Goal: Find specific page/section: Find specific page/section

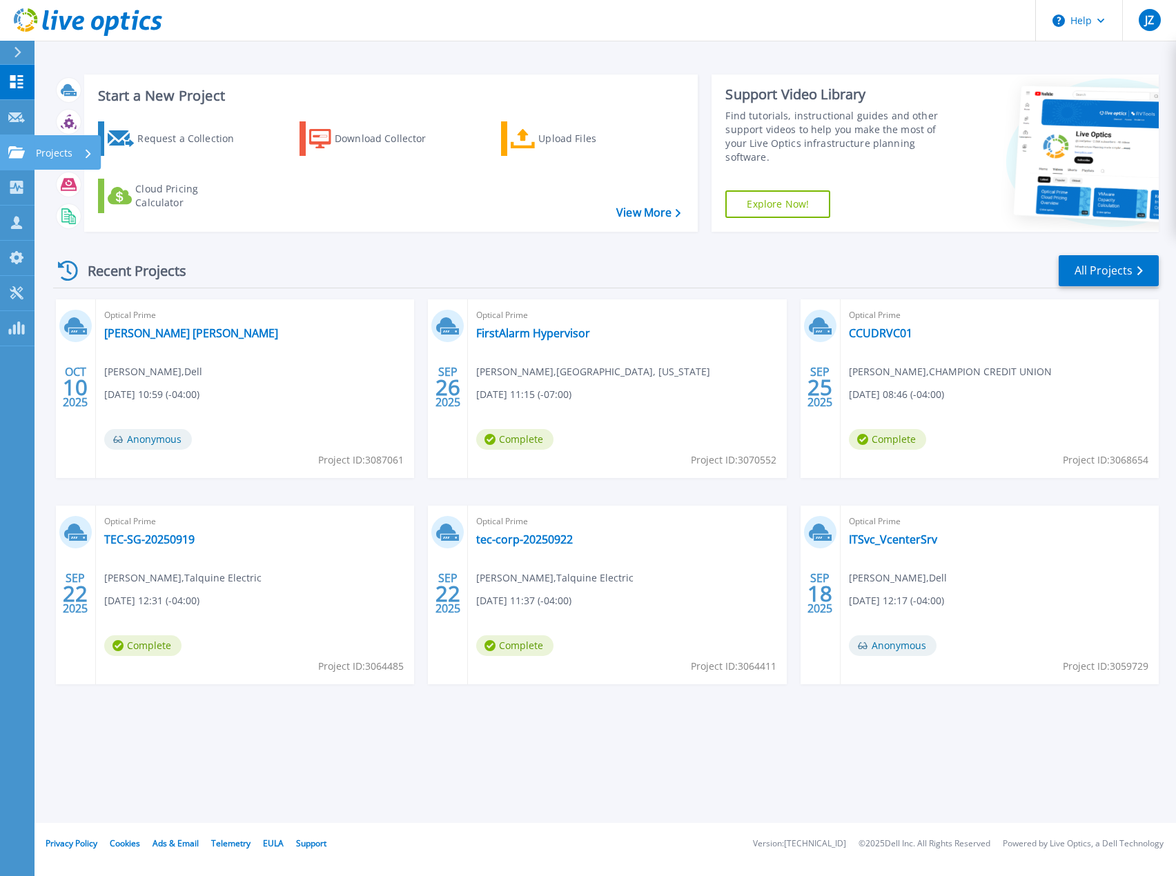
click at [18, 150] on icon at bounding box center [16, 152] width 17 height 12
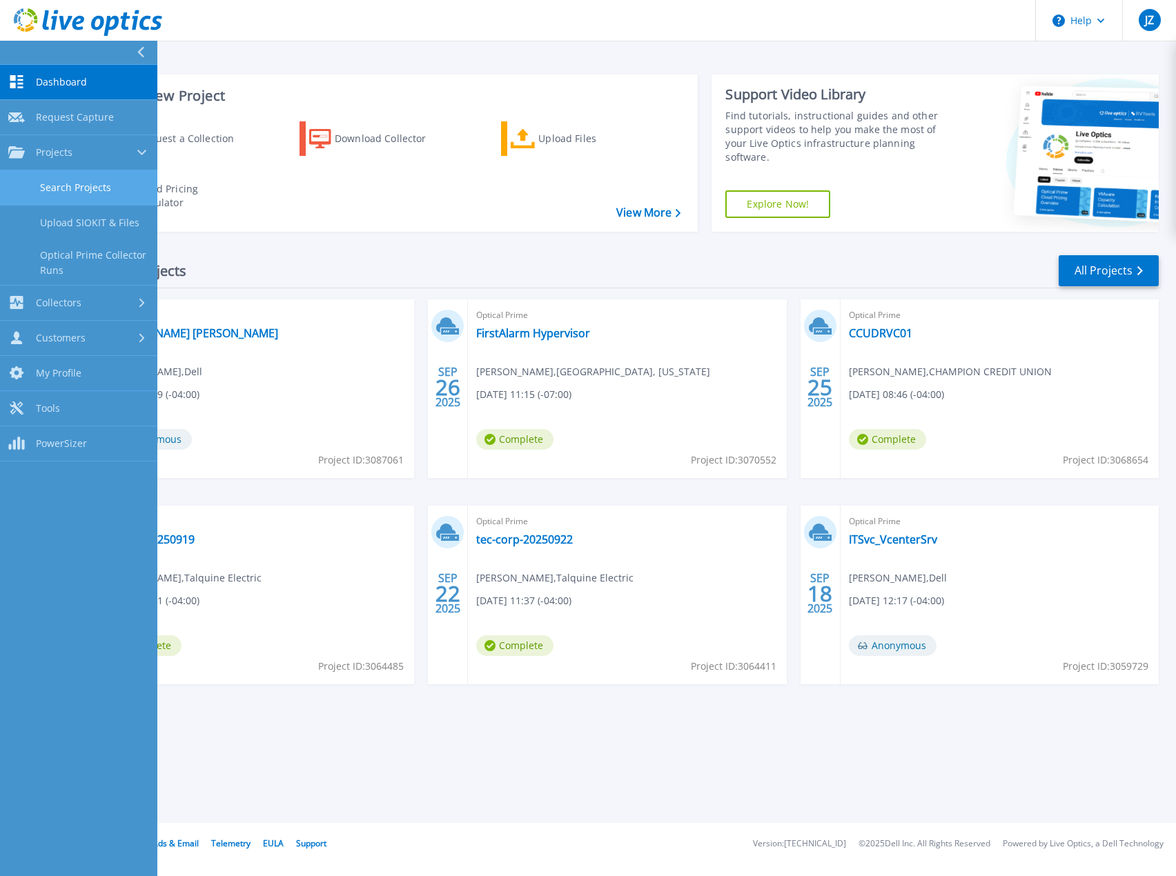
click at [41, 185] on link "Search Projects" at bounding box center [78, 187] width 157 height 35
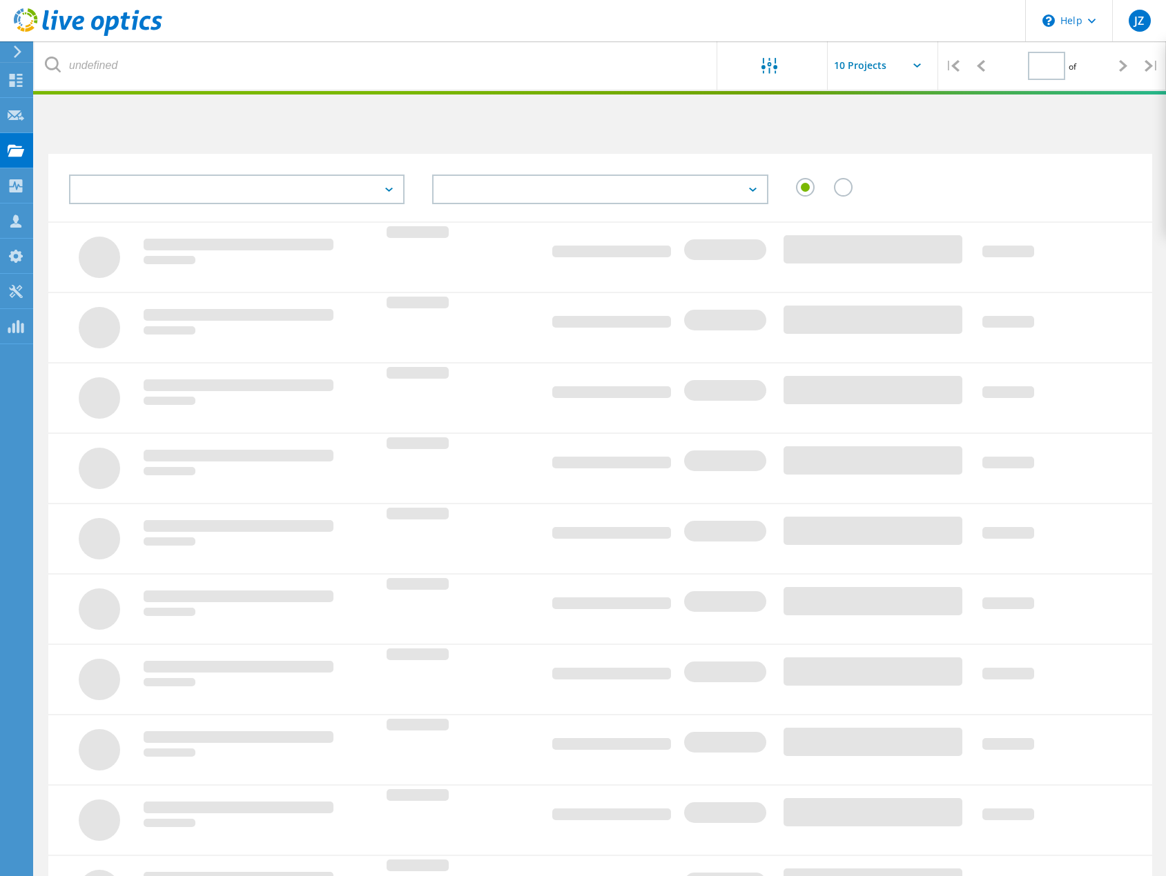
type input "1"
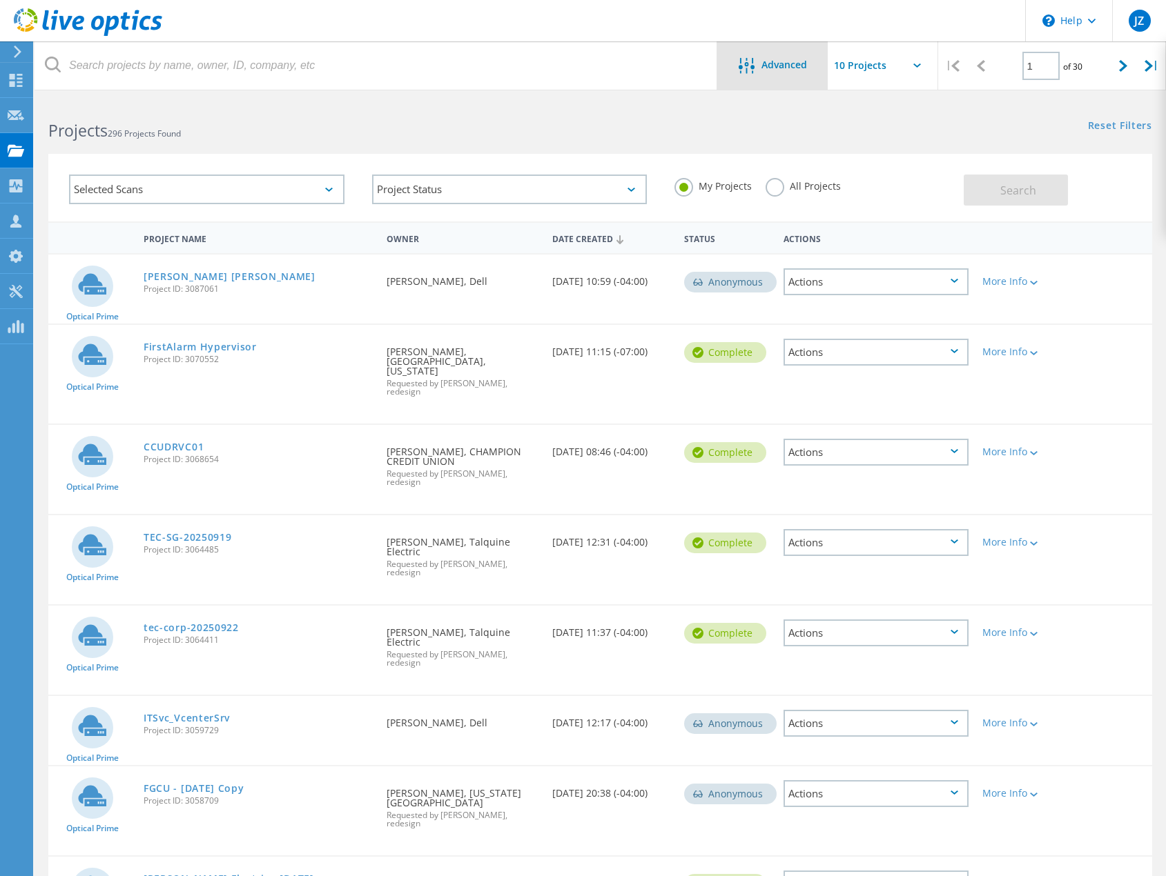
click at [748, 70] on icon at bounding box center [746, 66] width 16 height 16
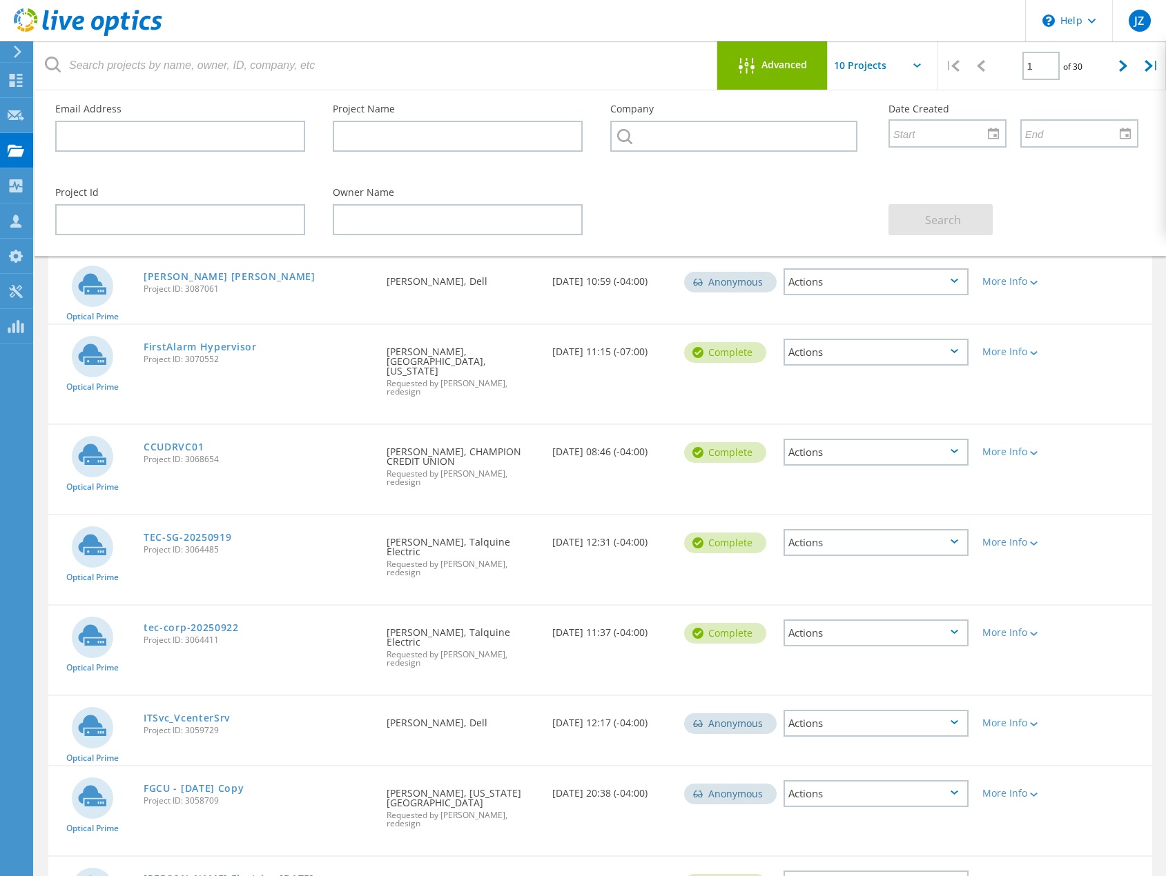
click at [791, 65] on span "Advanced" at bounding box center [784, 65] width 46 height 10
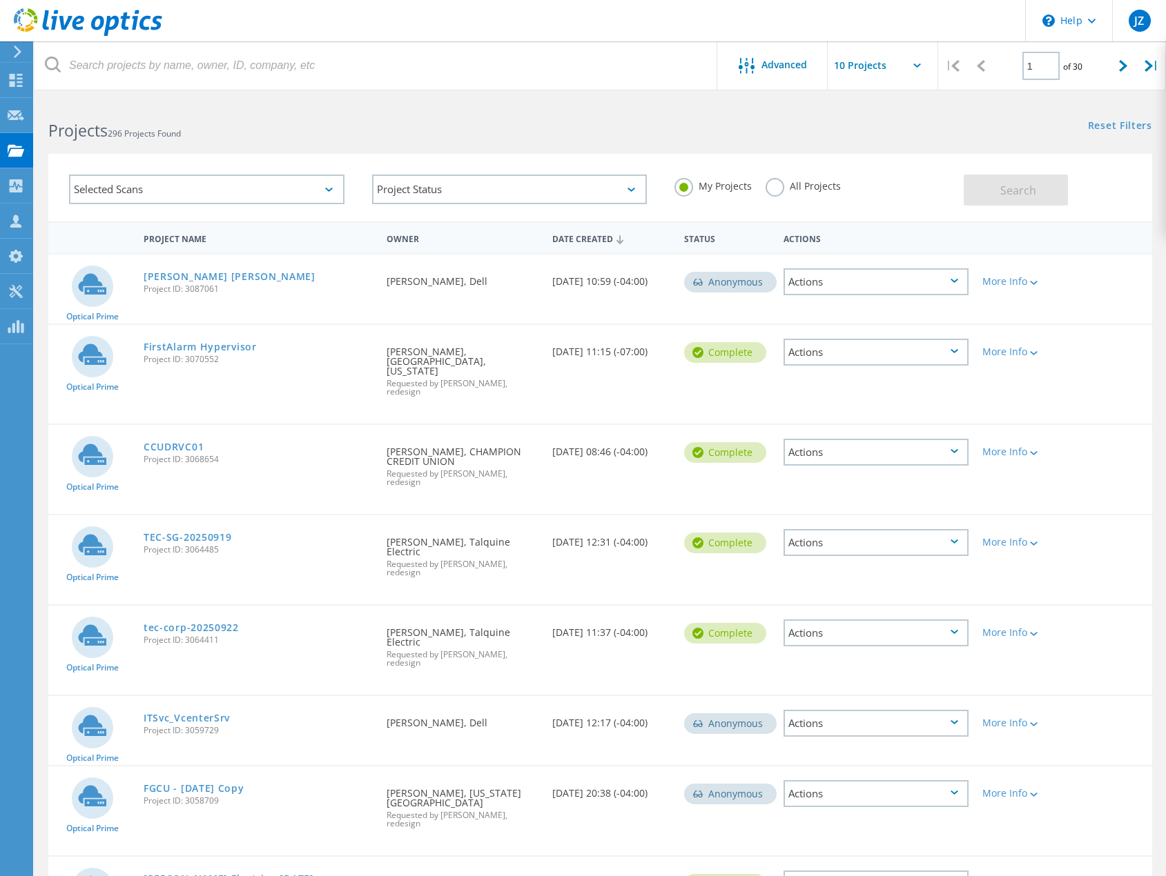
click at [781, 189] on label "All Projects" at bounding box center [802, 184] width 75 height 13
click at [0, 0] on input "All Projects" at bounding box center [0, 0] width 0 height 0
drag, startPoint x: 1005, startPoint y: 188, endPoint x: 981, endPoint y: 190, distance: 23.5
click at [1003, 190] on span "Search" at bounding box center [1018, 190] width 36 height 15
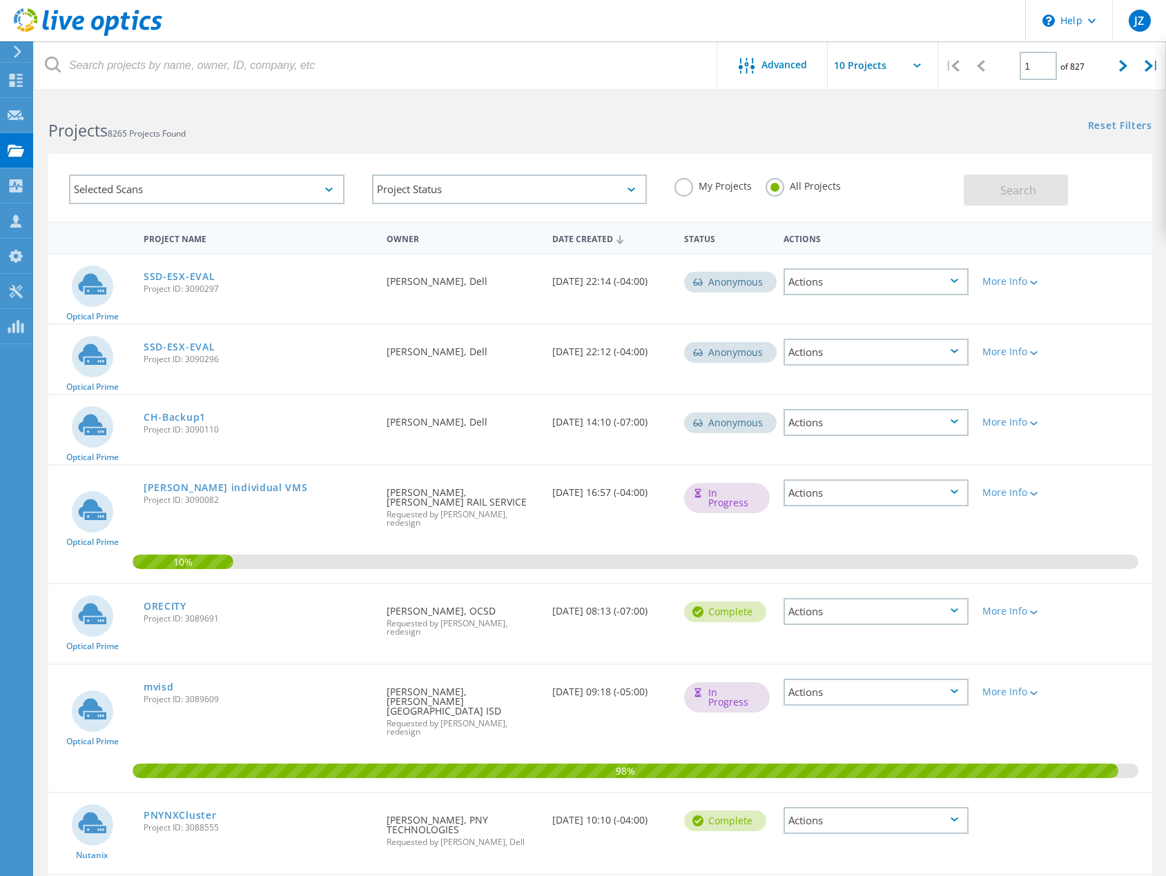
click at [282, 188] on div "Selected Scans" at bounding box center [206, 190] width 275 height 30
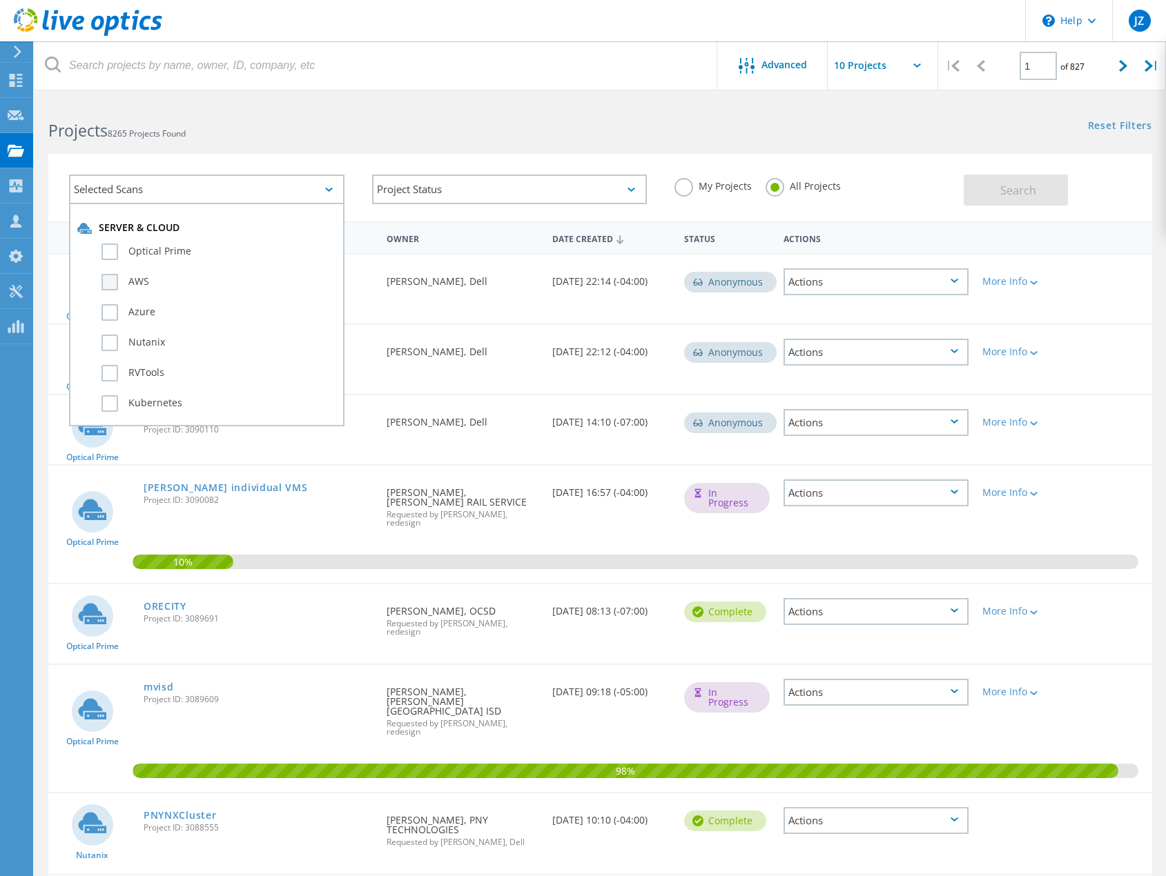
click at [127, 277] on label "AWS" at bounding box center [218, 282] width 235 height 17
click at [0, 0] on input "AWS" at bounding box center [0, 0] width 0 height 0
click at [1006, 197] on span "Search" at bounding box center [1018, 190] width 36 height 15
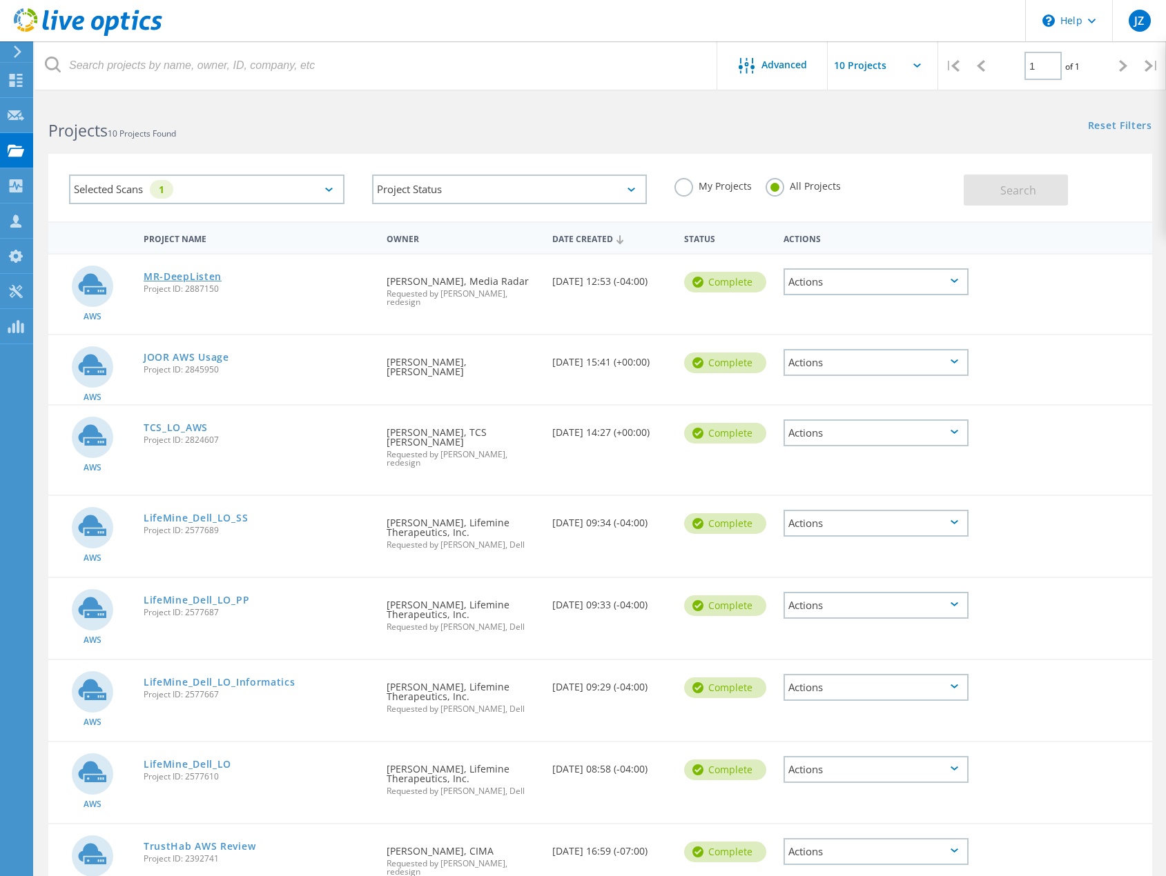
click at [177, 275] on link "MR-DeepListen" at bounding box center [183, 277] width 78 height 10
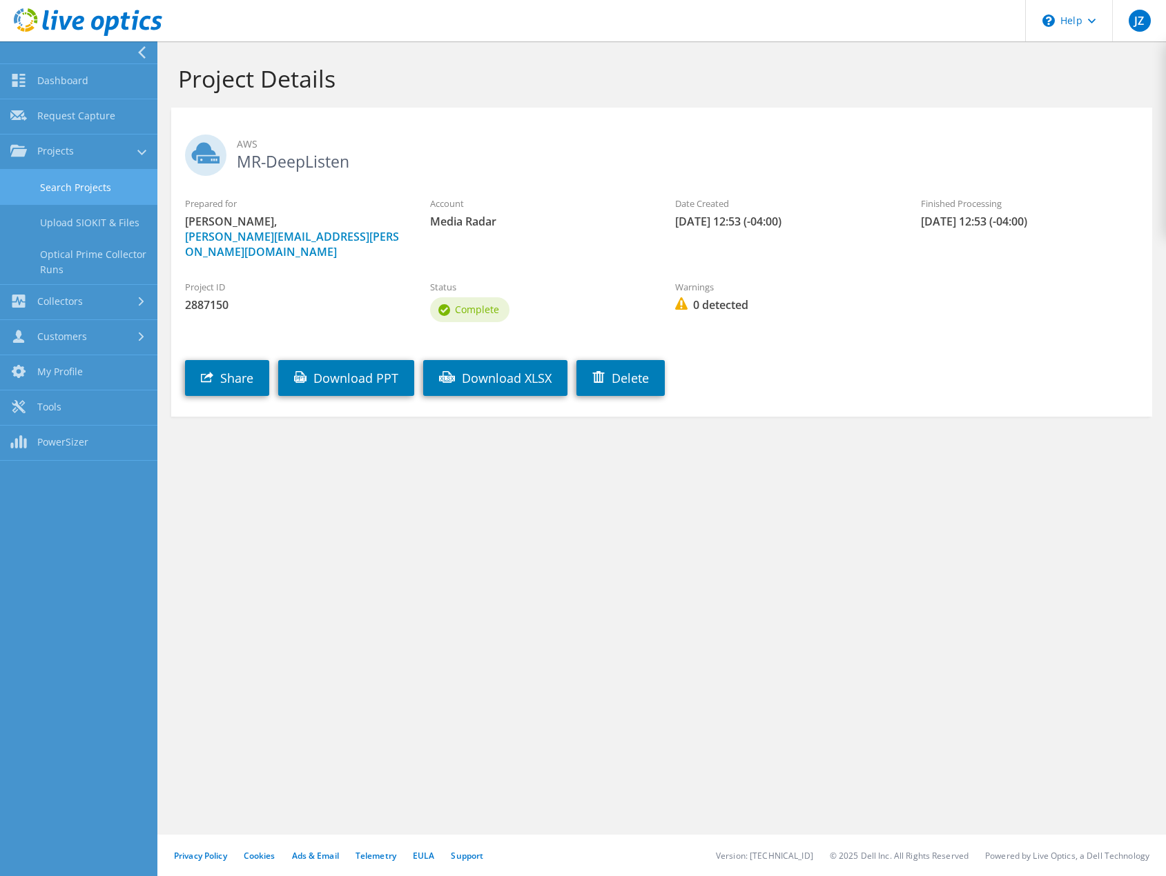
click at [57, 189] on link "Search Projects" at bounding box center [78, 187] width 157 height 35
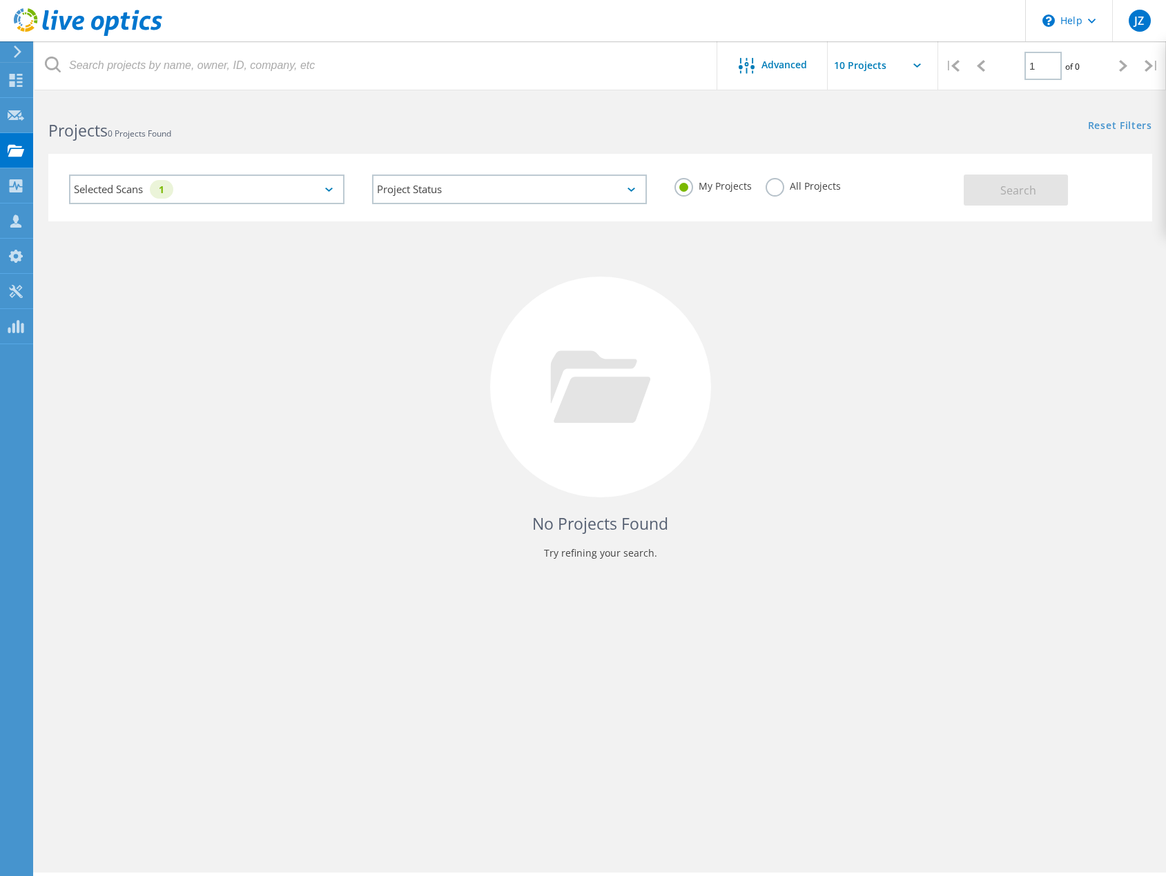
click at [783, 187] on label "All Projects" at bounding box center [802, 184] width 75 height 13
click at [0, 0] on input "All Projects" at bounding box center [0, 0] width 0 height 0
click at [219, 190] on div "Selected Scans 1" at bounding box center [206, 190] width 275 height 30
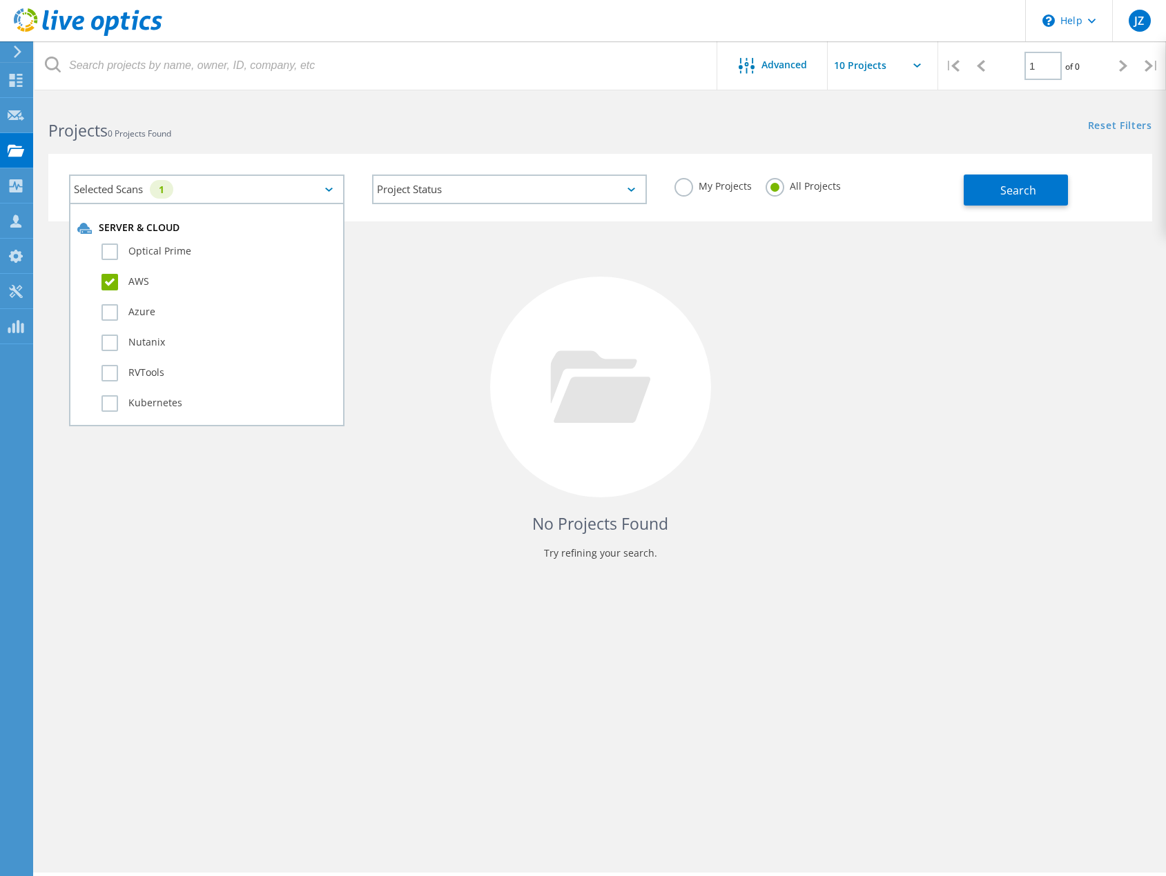
click at [143, 272] on div "Server & Cloud Optical Prime AWS Azure Nutanix RVTools Kubernetes" at bounding box center [206, 322] width 259 height 201
click at [139, 280] on label "AWS" at bounding box center [218, 282] width 235 height 17
click at [0, 0] on input "AWS" at bounding box center [0, 0] width 0 height 0
click at [1006, 190] on span "Search" at bounding box center [1018, 190] width 36 height 15
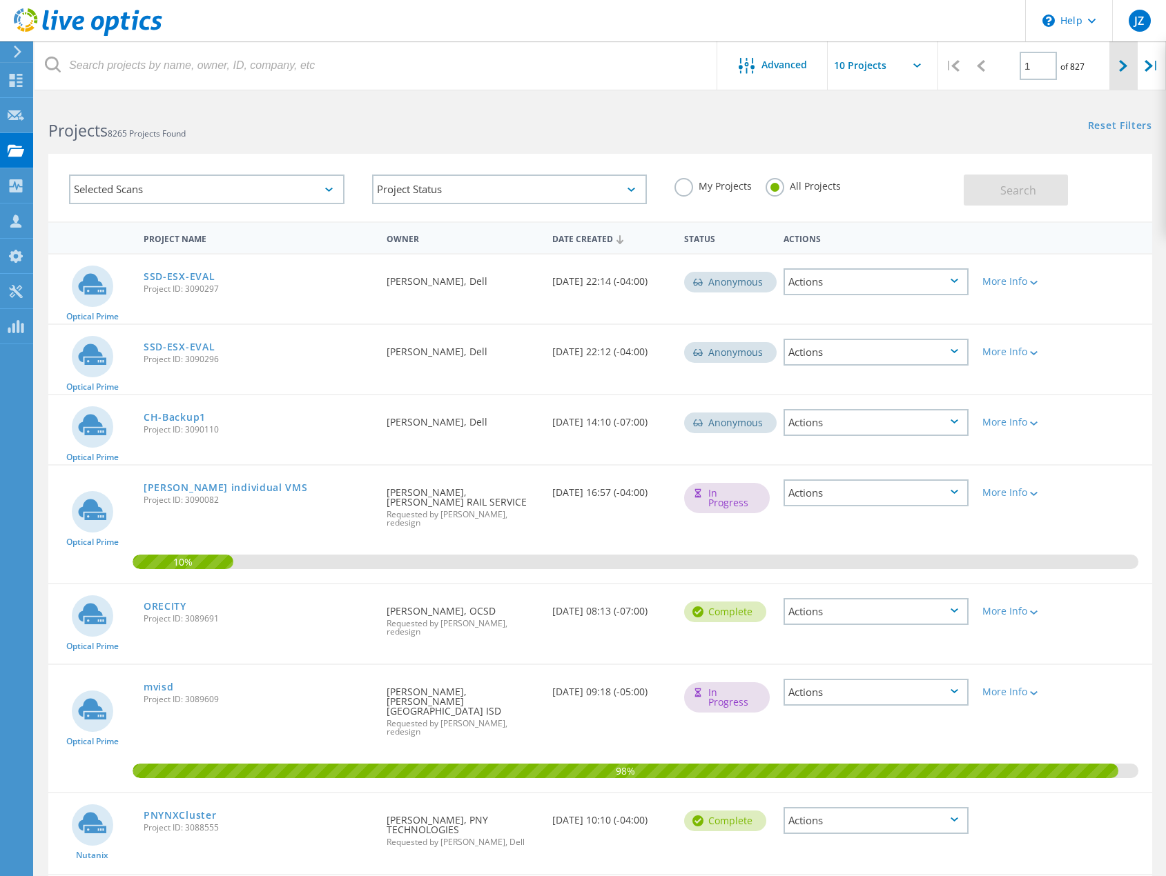
click at [1117, 66] on div at bounding box center [1123, 65] width 28 height 49
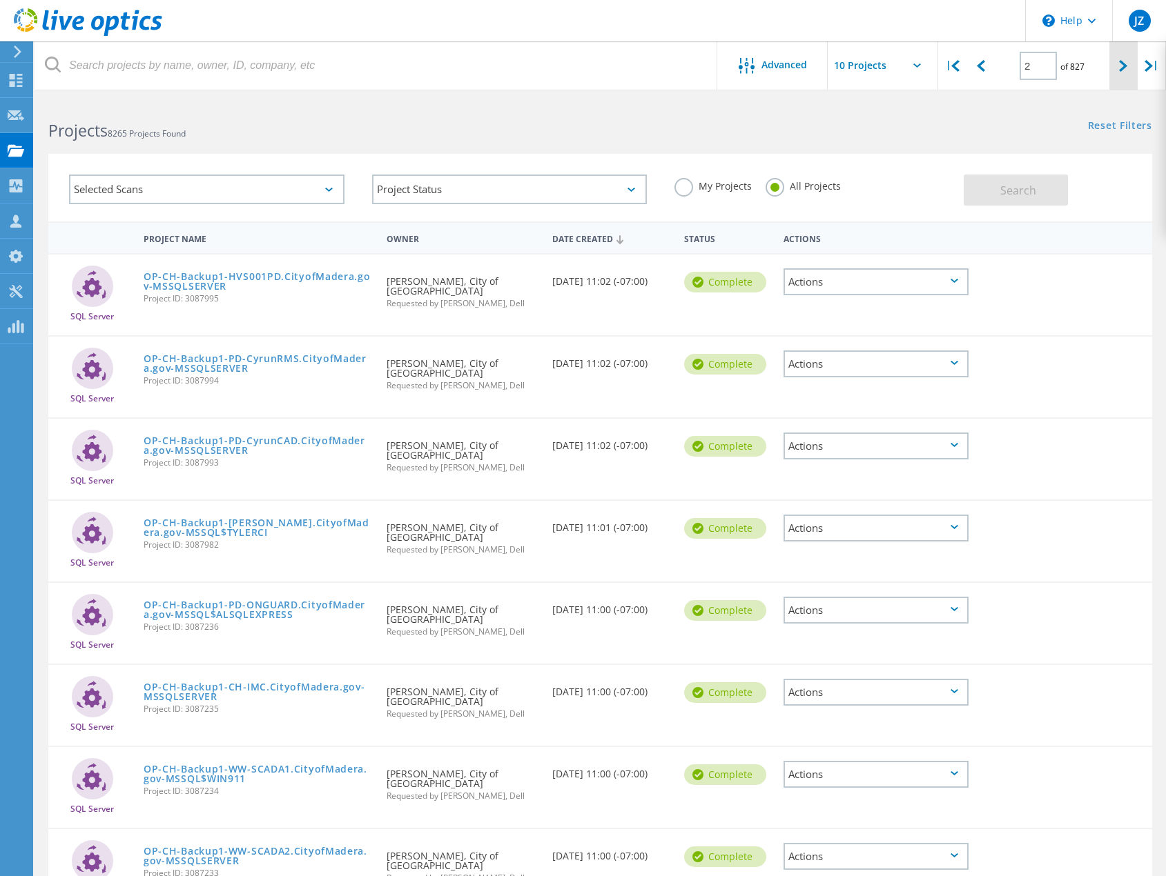
click at [1126, 75] on div at bounding box center [1123, 65] width 28 height 49
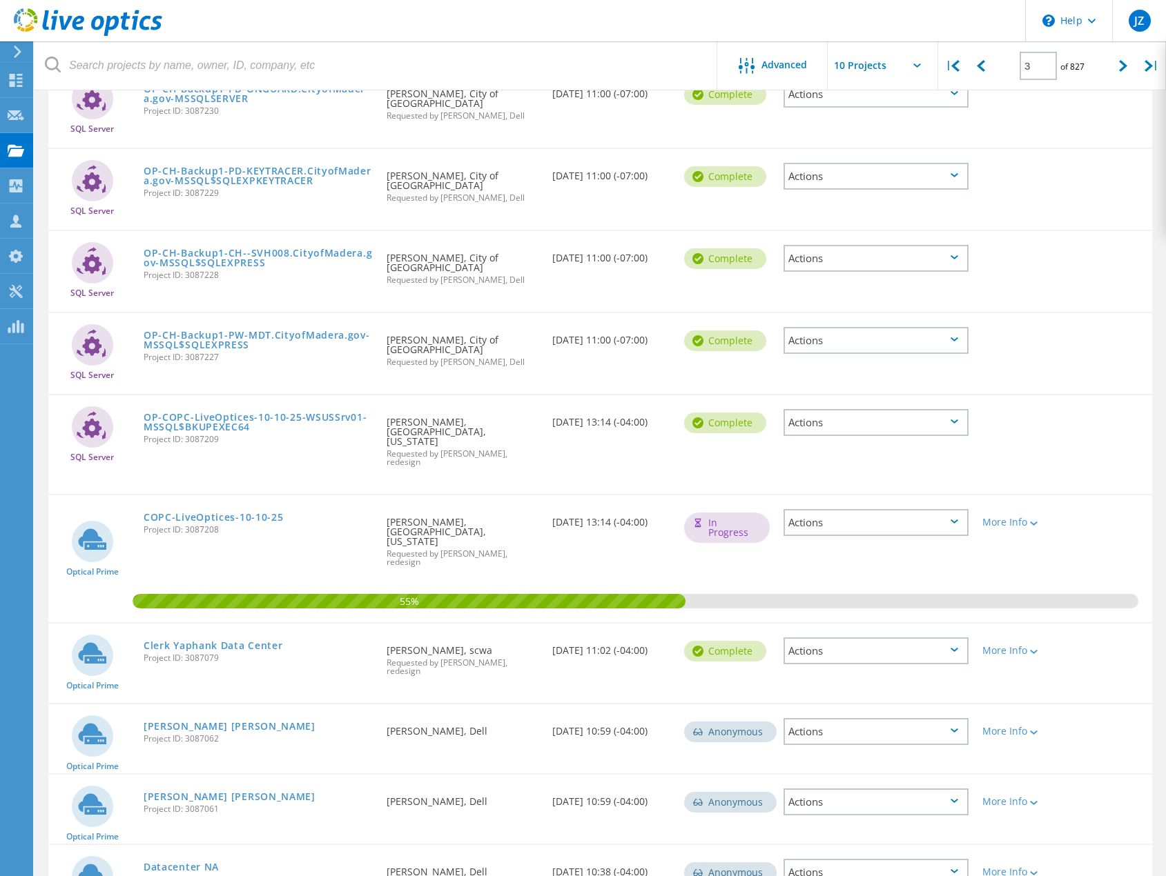
scroll to position [206, 0]
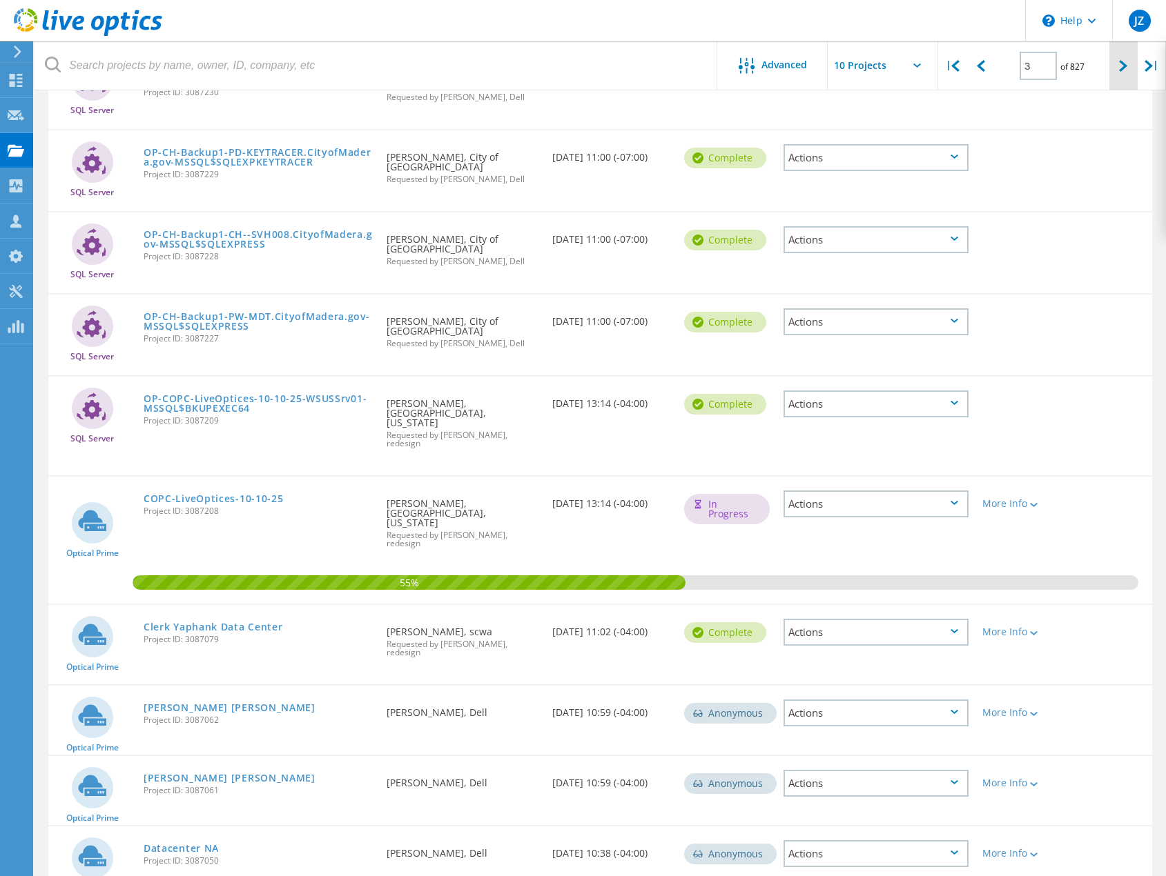
click at [1121, 70] on icon at bounding box center [1123, 66] width 8 height 12
type input "4"
